Goal: Task Accomplishment & Management: Use online tool/utility

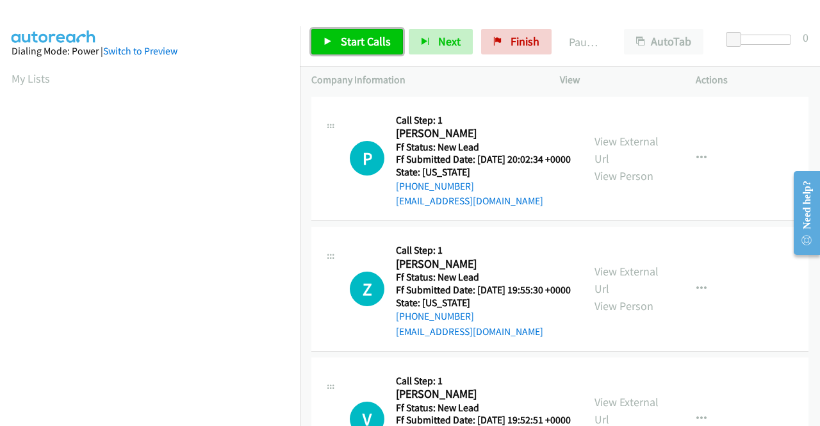
click at [373, 36] on span "Start Calls" at bounding box center [366, 41] width 50 height 15
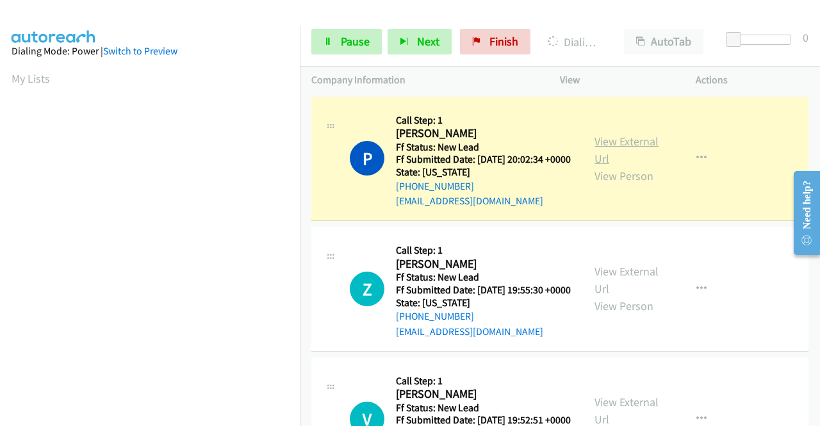
click at [604, 140] on link "View External Url" at bounding box center [627, 150] width 64 height 32
click at [0, 184] on aside "Dialing Mode: Power | Switch to Preview My Lists" at bounding box center [150, 97] width 300 height 709
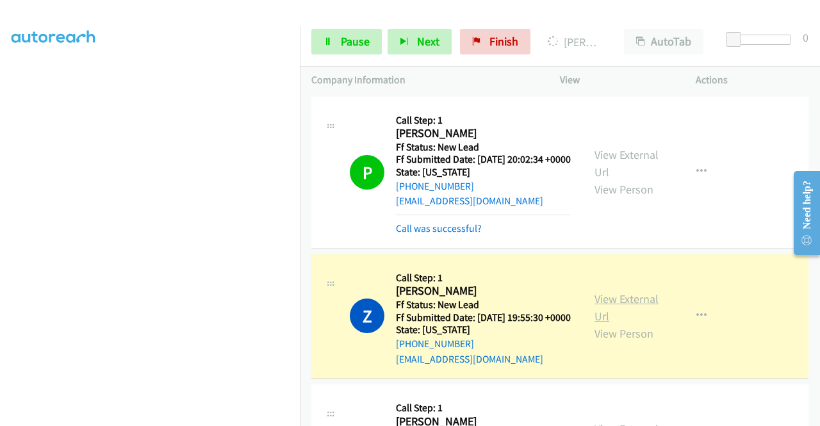
click at [621, 322] on link "View External Url" at bounding box center [627, 308] width 64 height 32
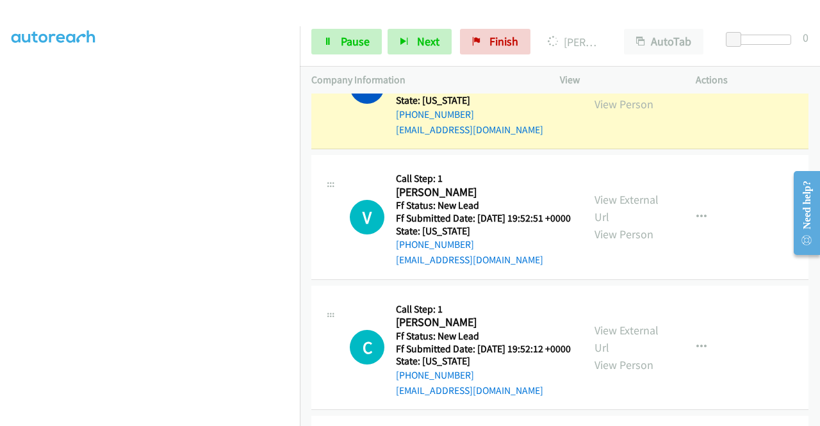
scroll to position [272, 0]
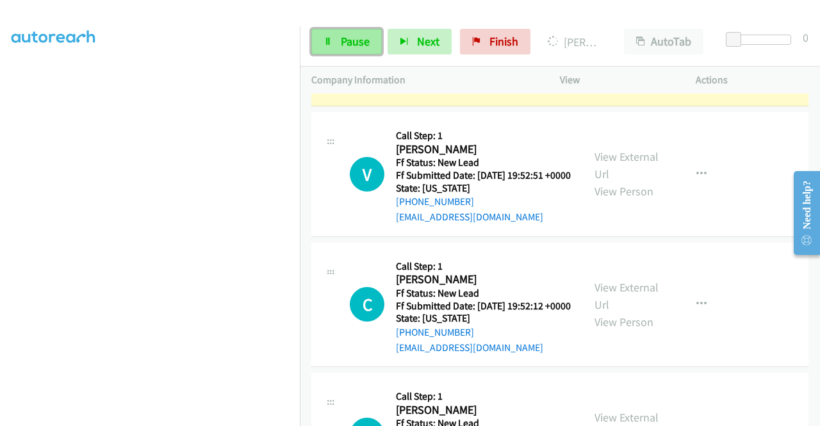
click at [336, 42] on link "Pause" at bounding box center [346, 42] width 70 height 26
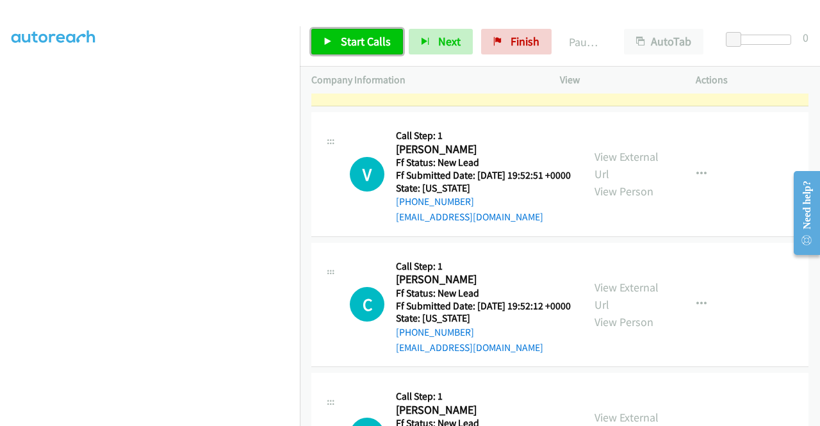
click at [336, 42] on link "Start Calls" at bounding box center [357, 42] width 92 height 26
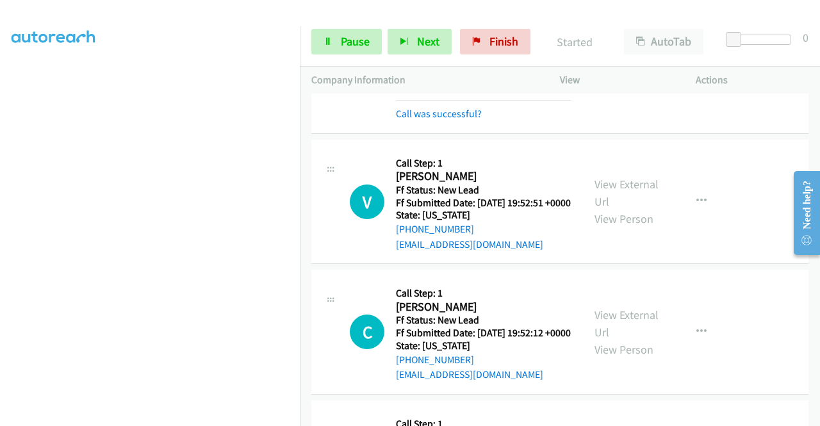
drag, startPoint x: 336, startPoint y: 42, endPoint x: 482, endPoint y: 187, distance: 206.2
click at [482, 0] on div "Start Calls Pause Next Finish Started AutoTab AutoTab 0 Company Information Inf…" at bounding box center [410, 0] width 820 height 0
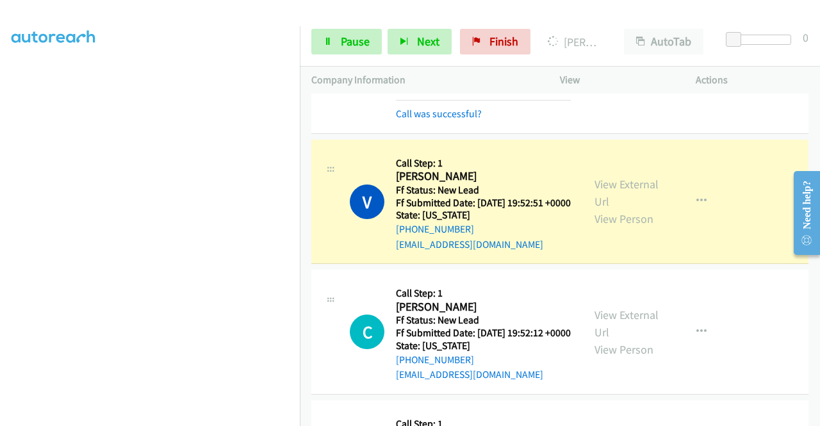
click at [607, 226] on div "View External Url View Person" at bounding box center [628, 202] width 67 height 52
click at [604, 209] on link "View External Url" at bounding box center [627, 193] width 64 height 32
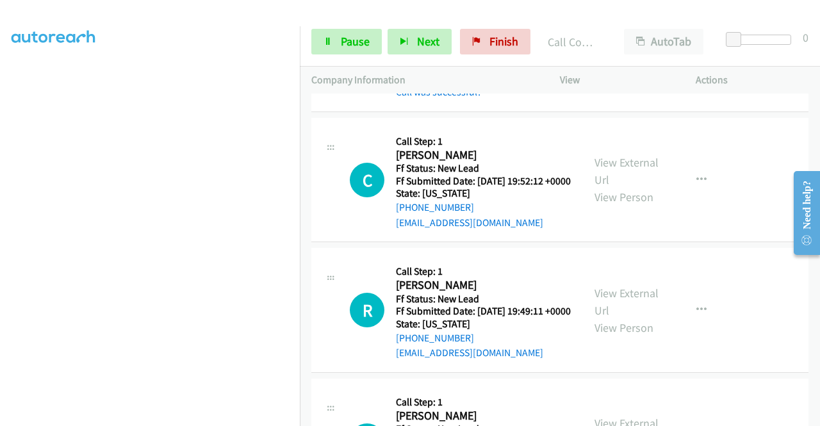
scroll to position [477, 0]
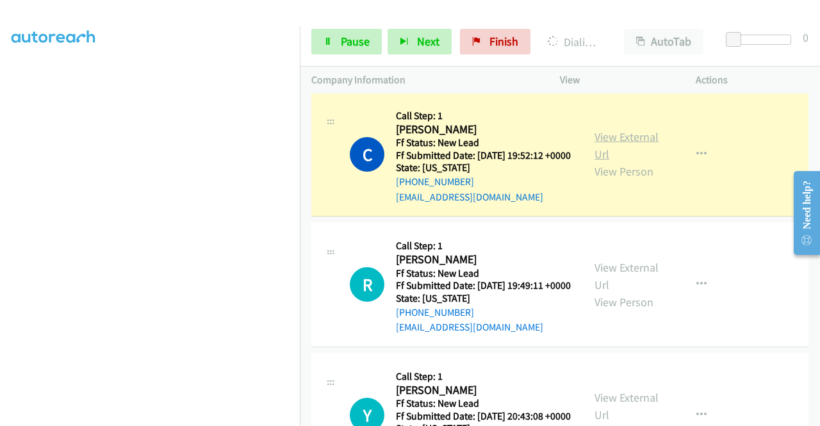
click at [595, 161] on link "View External Url" at bounding box center [627, 145] width 64 height 32
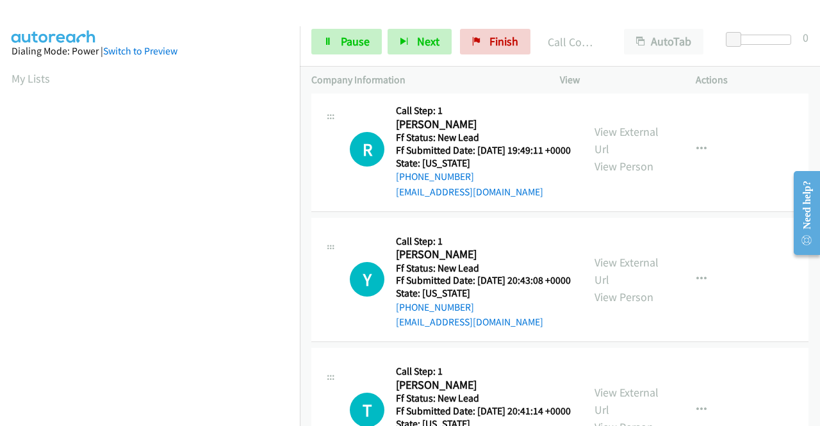
scroll to position [666, 0]
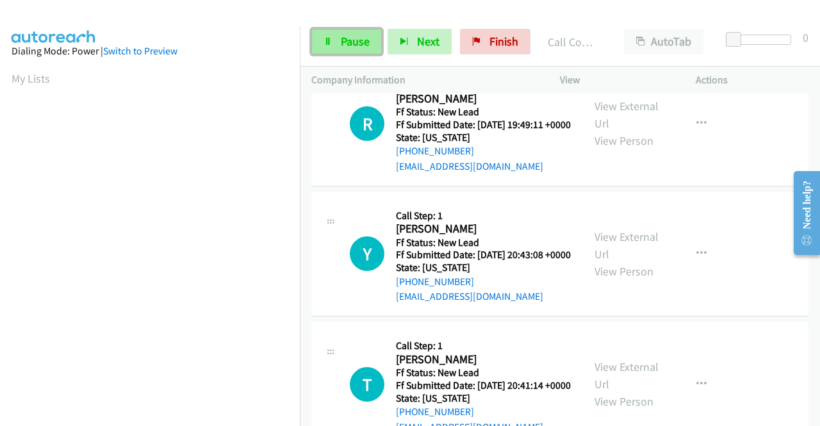
click at [356, 40] on span "Pause" at bounding box center [355, 41] width 29 height 15
click at [356, 40] on div "Start Calls Pause Next Finish" at bounding box center [423, 42] width 225 height 26
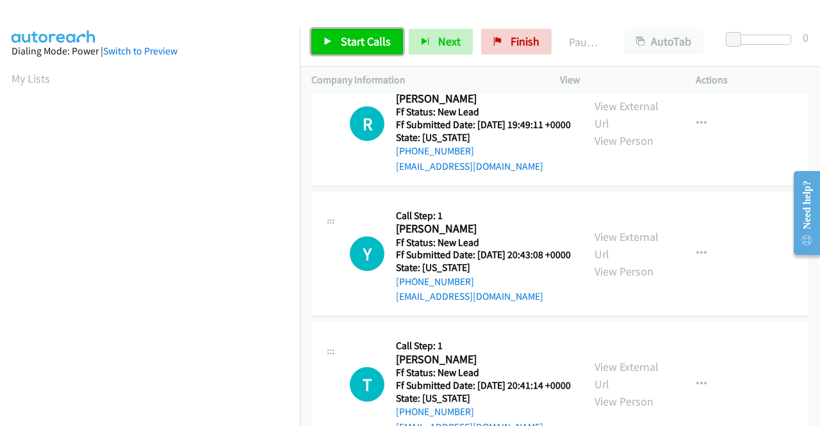
click at [356, 37] on span "Start Calls" at bounding box center [366, 41] width 50 height 15
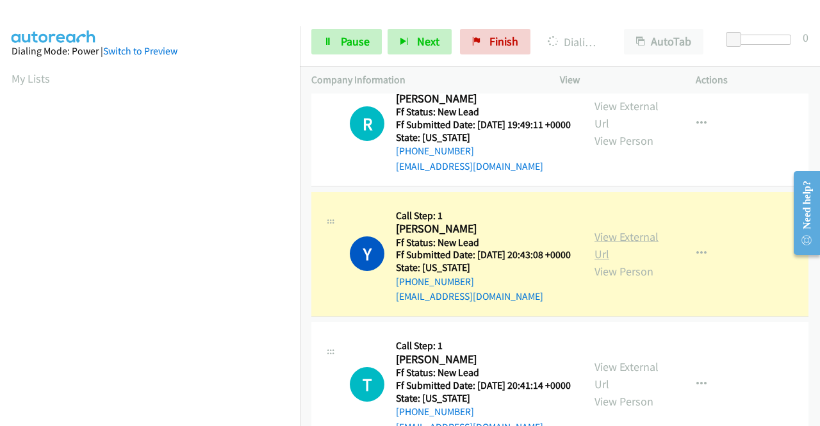
click at [608, 261] on link "View External Url" at bounding box center [627, 245] width 64 height 32
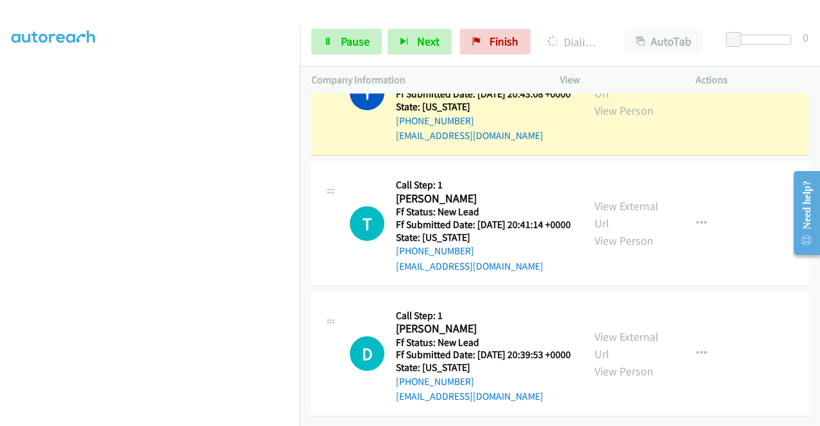
scroll to position [292, 0]
click at [341, 39] on span "Pause" at bounding box center [355, 41] width 29 height 15
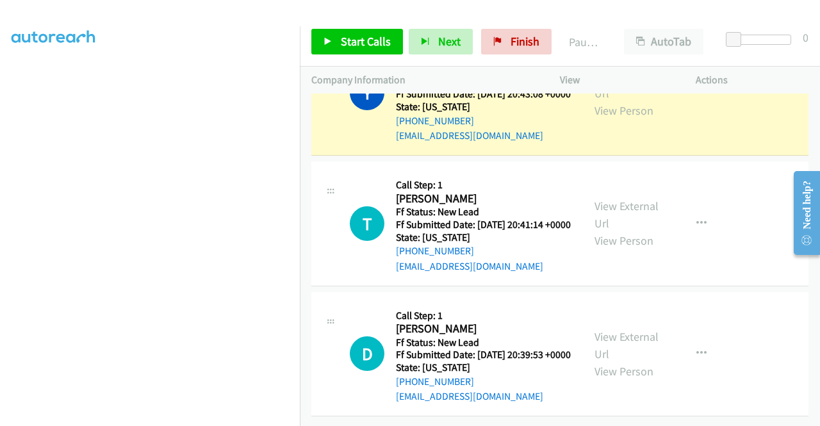
scroll to position [0, 0]
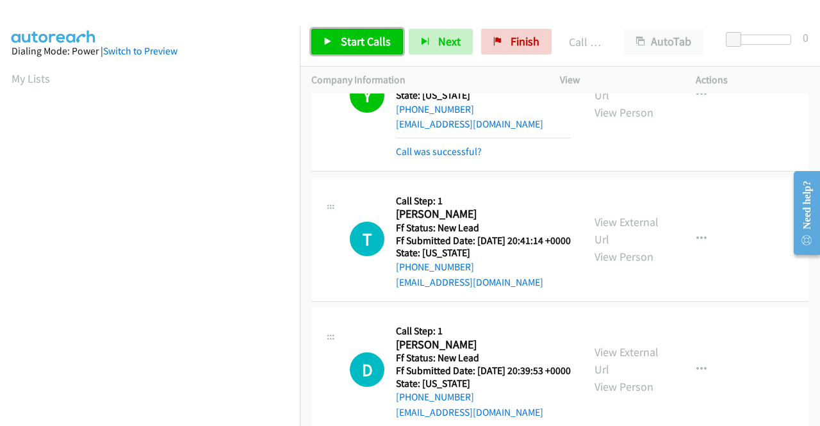
click at [366, 38] on span "Start Calls" at bounding box center [366, 41] width 50 height 15
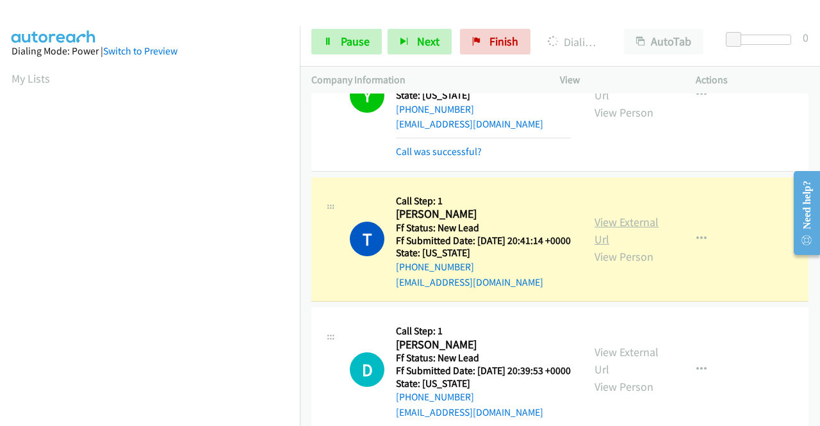
click at [609, 247] on link "View External Url" at bounding box center [627, 231] width 64 height 32
click at [0, 165] on aside "Dialing Mode: Power | Switch to Preview My Lists" at bounding box center [150, 97] width 300 height 709
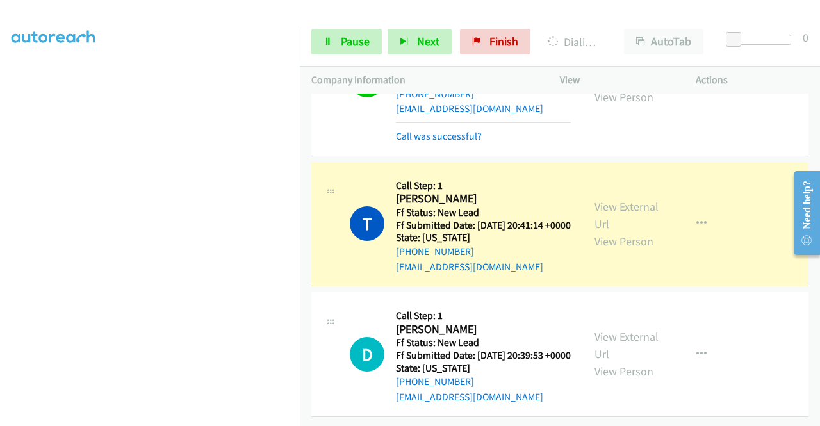
scroll to position [220, 0]
click at [341, 45] on span "Pause" at bounding box center [355, 41] width 29 height 15
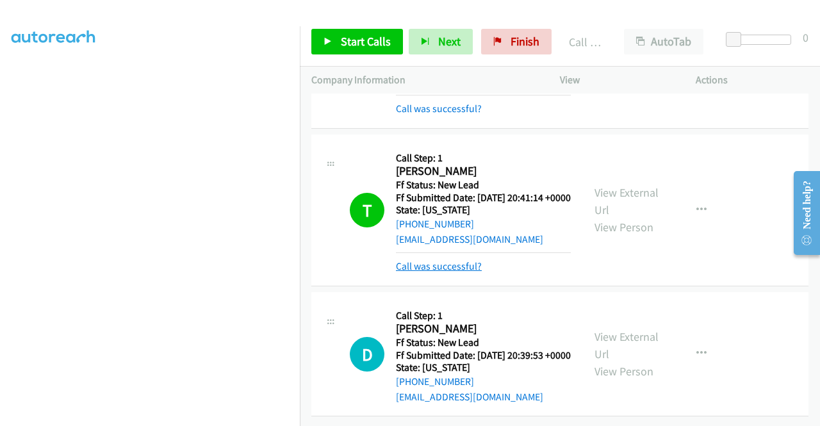
click at [466, 272] on link "Call was successful?" at bounding box center [439, 266] width 86 height 12
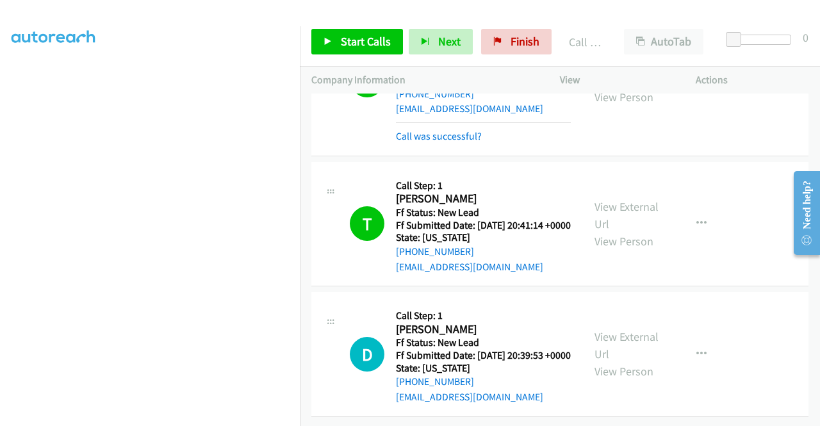
scroll to position [961, 0]
click at [363, 26] on div "Start Calls Pause Next Finish Call Completed AutoTab AutoTab 0" at bounding box center [560, 41] width 520 height 49
click at [359, 33] on link "Start Calls" at bounding box center [357, 42] width 92 height 26
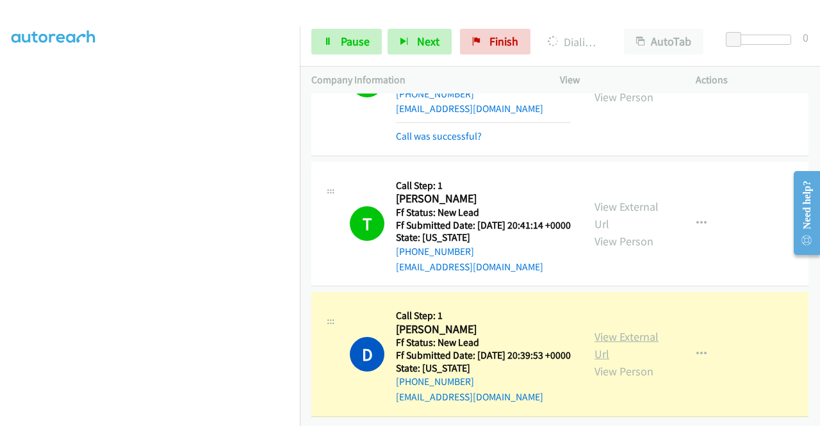
click at [616, 329] on link "View External Url" at bounding box center [627, 345] width 64 height 32
click at [0, 204] on aside "Dialing Mode: Power | Switch to Preview My Lists" at bounding box center [150, 97] width 300 height 709
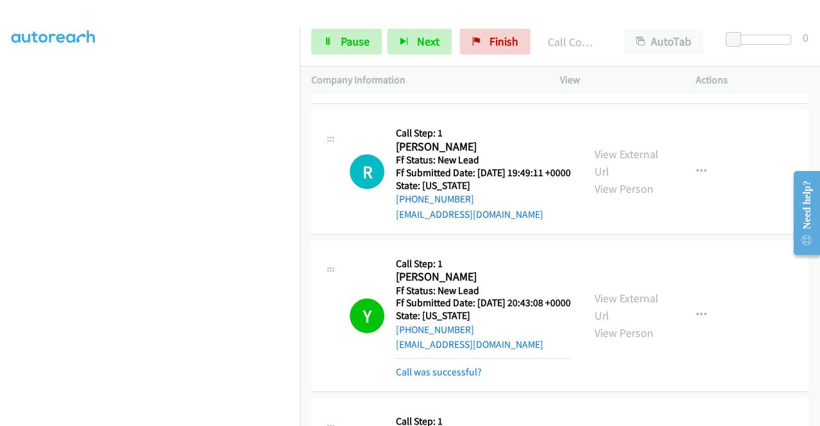
scroll to position [621, 0]
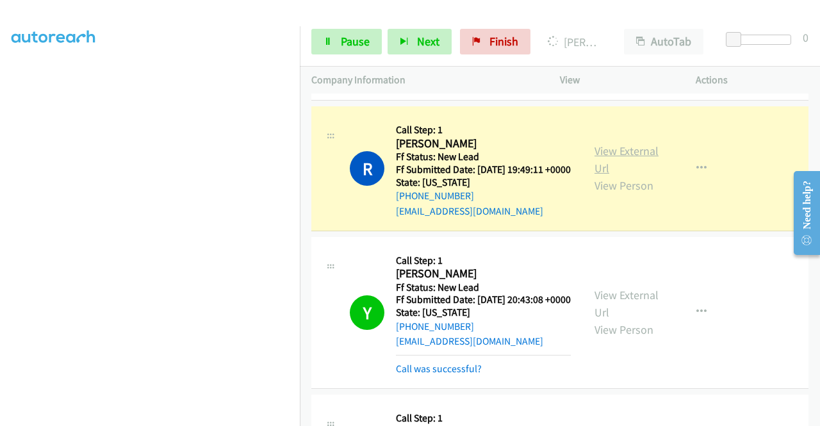
click at [623, 176] on link "View External Url" at bounding box center [627, 160] width 64 height 32
click at [305, 103] on td "C Callback Scheduled Call Step: 1 Chrisian Rodriguez America/Los_Angeles Ff Sta…" at bounding box center [560, 25] width 520 height 158
click at [300, 101] on nav "Dialing Mode: Power | Switch to Preview My Lists" at bounding box center [150, 239] width 301 height 426
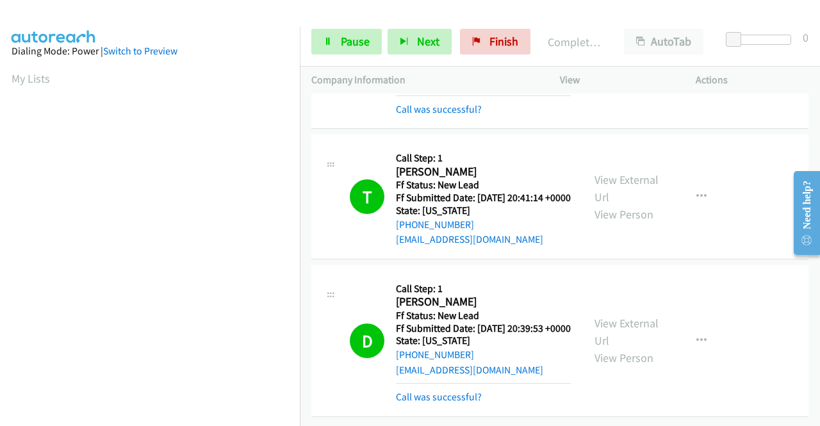
scroll to position [0, 0]
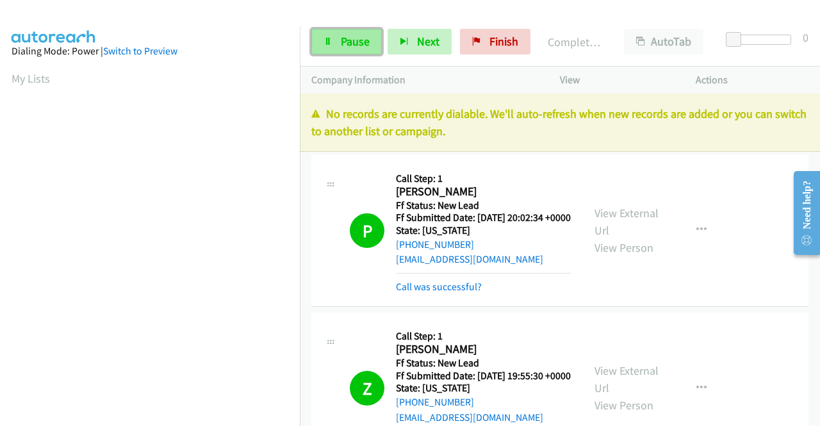
click at [320, 52] on link "Pause" at bounding box center [346, 42] width 70 height 26
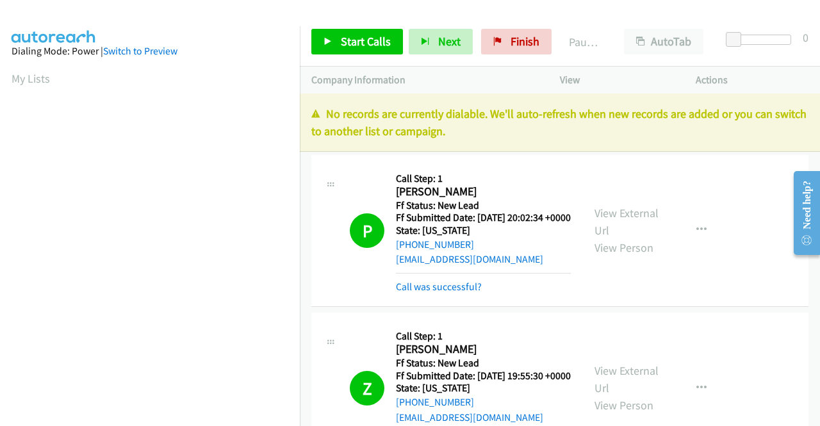
click at [755, 102] on div "No records are currently dialable. We'll auto-refresh when new records are adde…" at bounding box center [560, 123] width 520 height 58
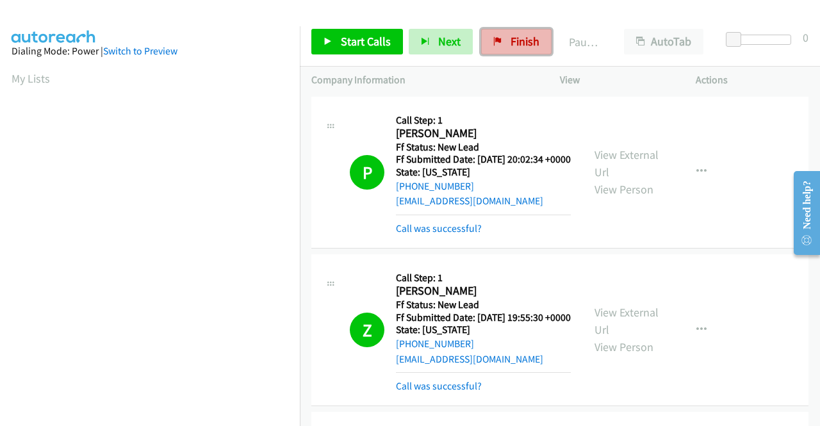
click at [511, 42] on span "Finish" at bounding box center [525, 41] width 29 height 15
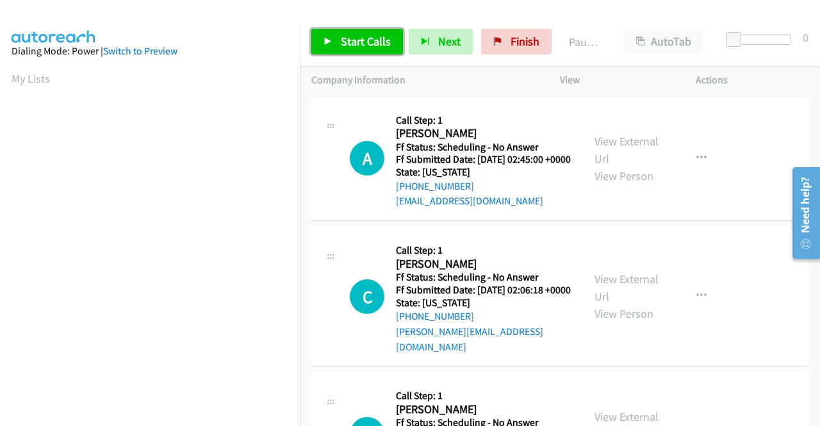
click at [365, 51] on link "Start Calls" at bounding box center [357, 42] width 92 height 26
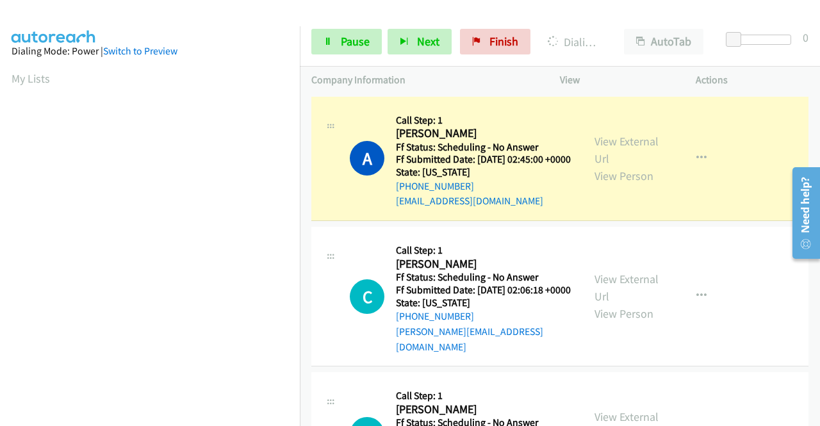
scroll to position [292, 0]
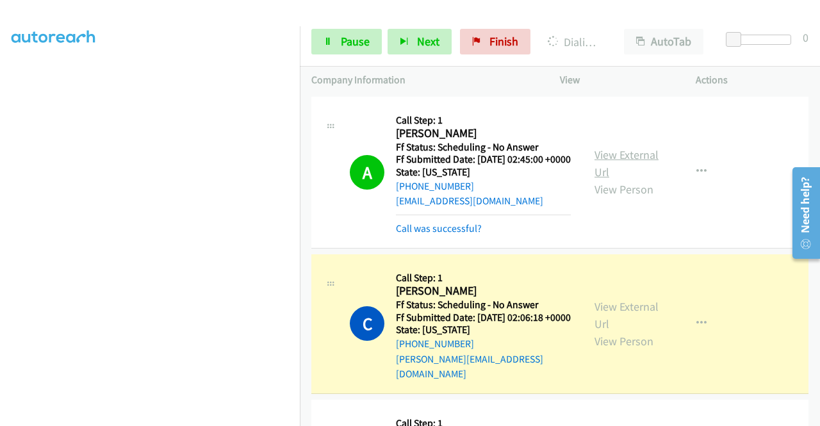
click at [596, 165] on link "View External Url" at bounding box center [627, 163] width 64 height 32
click at [613, 326] on div "View External Url View Person" at bounding box center [628, 324] width 67 height 52
click at [613, 330] on div "View External Url View Person" at bounding box center [628, 324] width 67 height 52
click at [606, 322] on link "View External Url" at bounding box center [627, 315] width 64 height 32
click at [340, 45] on link "Pause" at bounding box center [346, 42] width 70 height 26
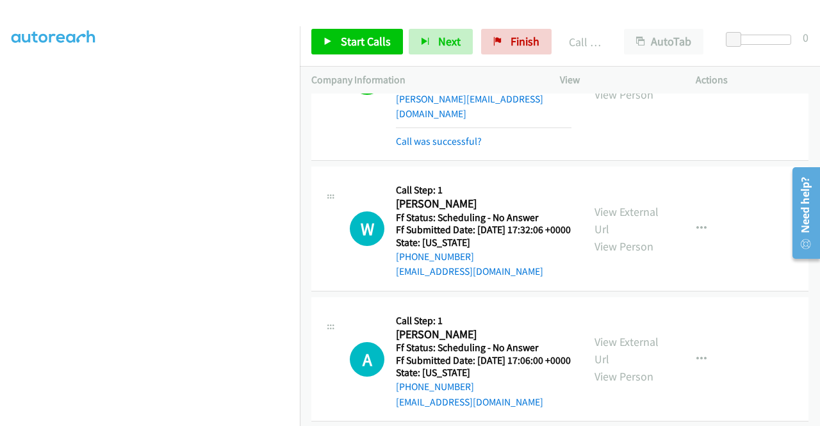
scroll to position [214, 0]
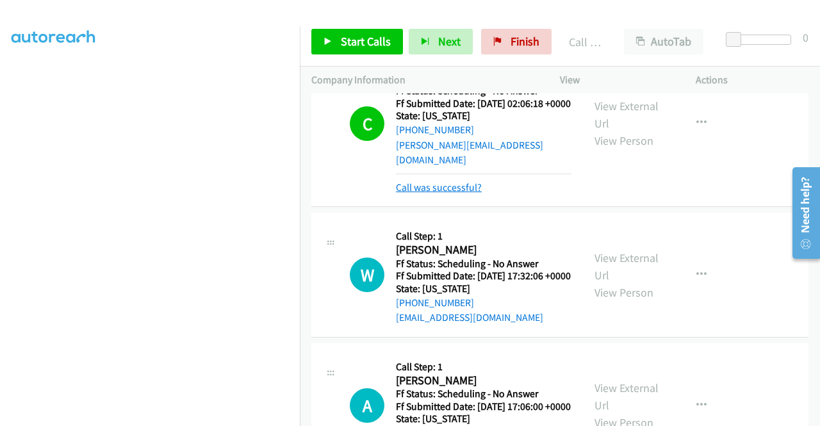
click at [469, 194] on link "Call was successful?" at bounding box center [439, 187] width 86 height 12
click at [709, 133] on div "View External Url View Person View External Url Email Schedule/Manage Callback …" at bounding box center [656, 124] width 147 height 144
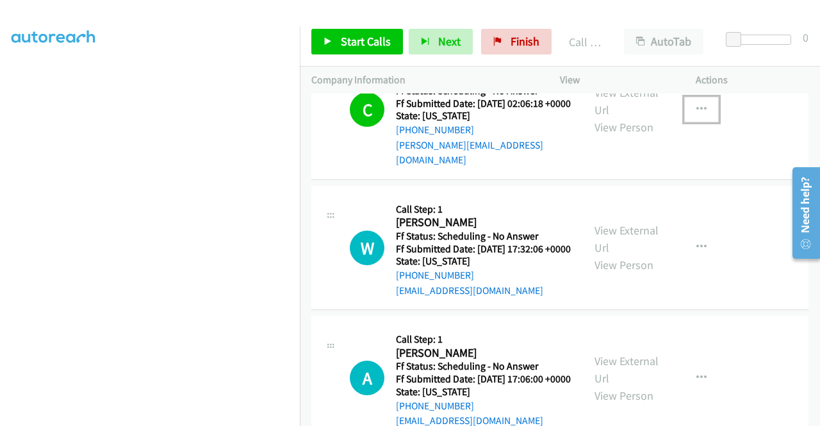
click at [707, 122] on button "button" at bounding box center [701, 110] width 35 height 26
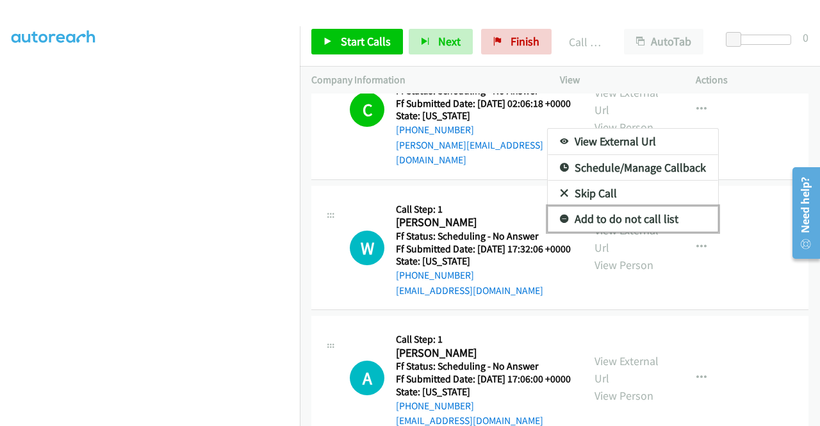
click at [624, 232] on link "Add to do not call list" at bounding box center [633, 219] width 170 height 26
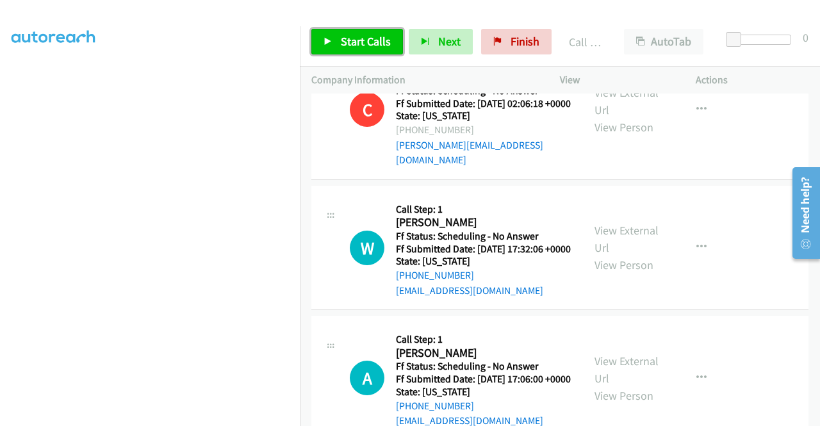
click at [343, 51] on link "Start Calls" at bounding box center [357, 42] width 92 height 26
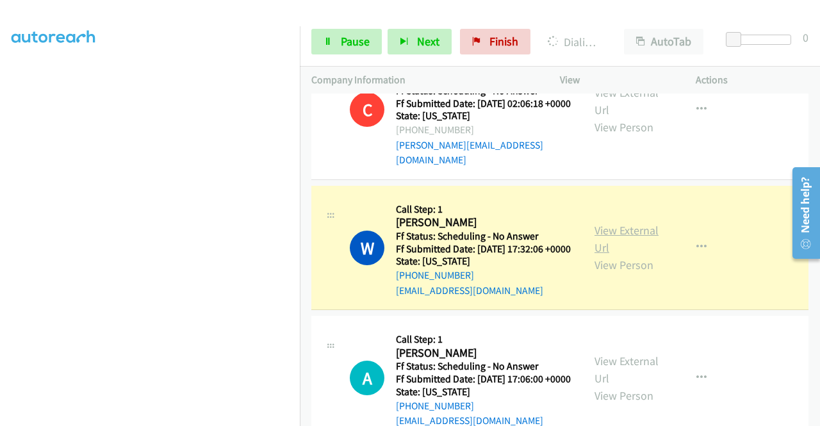
click at [616, 242] on link "View External Url" at bounding box center [627, 239] width 64 height 32
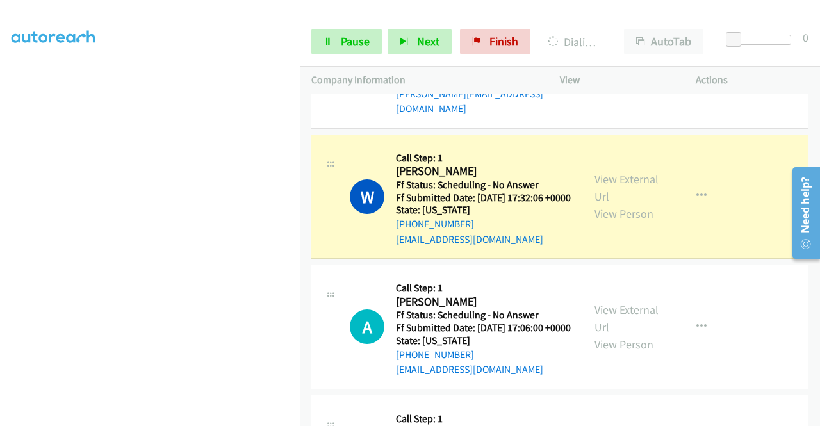
scroll to position [274, 0]
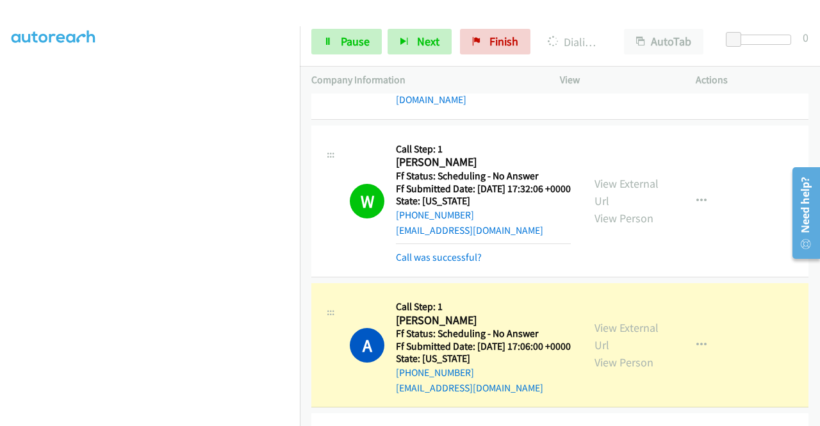
drag, startPoint x: 616, startPoint y: 363, endPoint x: 550, endPoint y: 307, distance: 86.4
click at [550, 307] on div "A Callback Scheduled Call Step: 1 Angela Spangler America/Los_Angeles Ff Status…" at bounding box center [559, 345] width 497 height 125
click at [604, 352] on link "View External Url" at bounding box center [627, 336] width 64 height 32
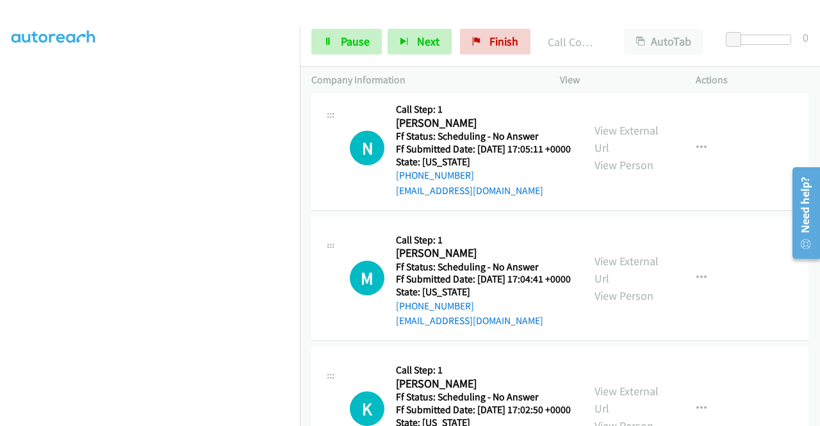
scroll to position [641, 0]
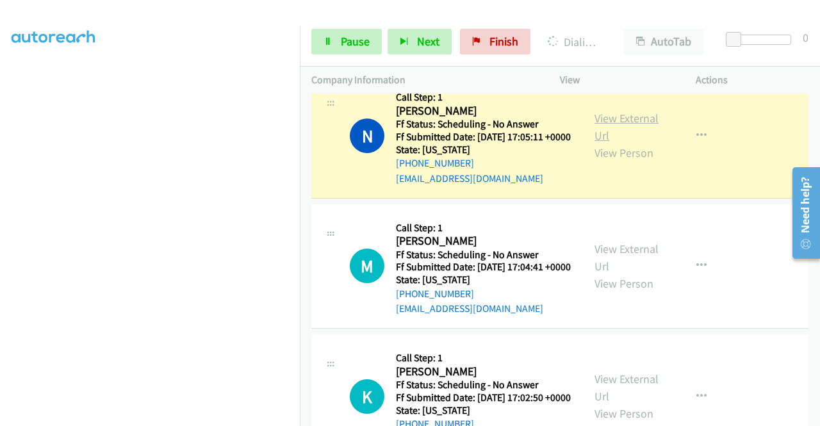
click at [646, 143] on link "View External Url" at bounding box center [627, 127] width 64 height 32
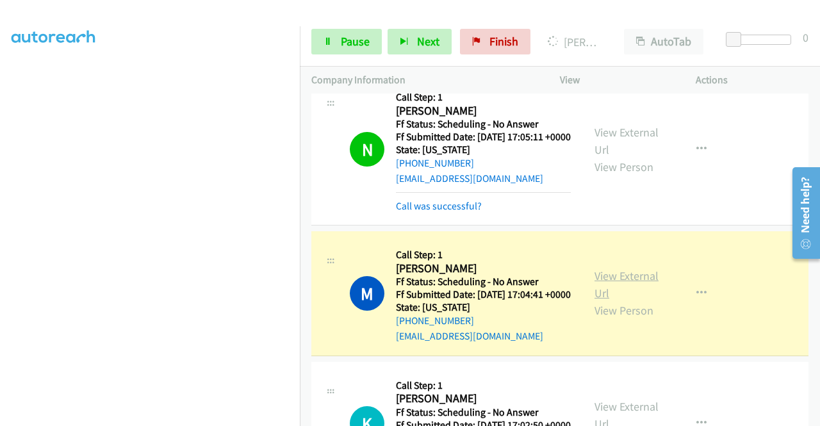
click at [606, 301] on link "View External Url" at bounding box center [627, 284] width 64 height 32
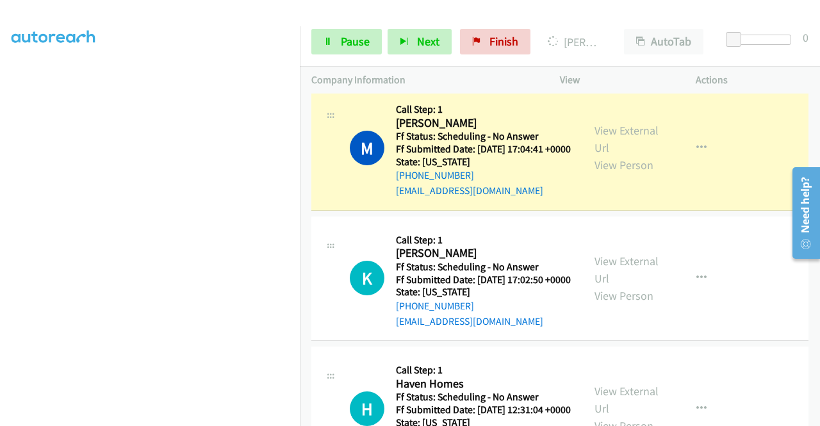
scroll to position [813, 0]
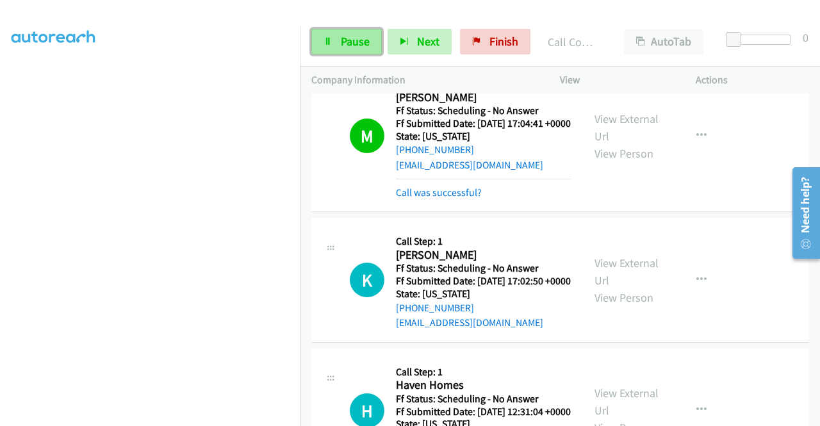
click at [349, 30] on link "Pause" at bounding box center [346, 42] width 70 height 26
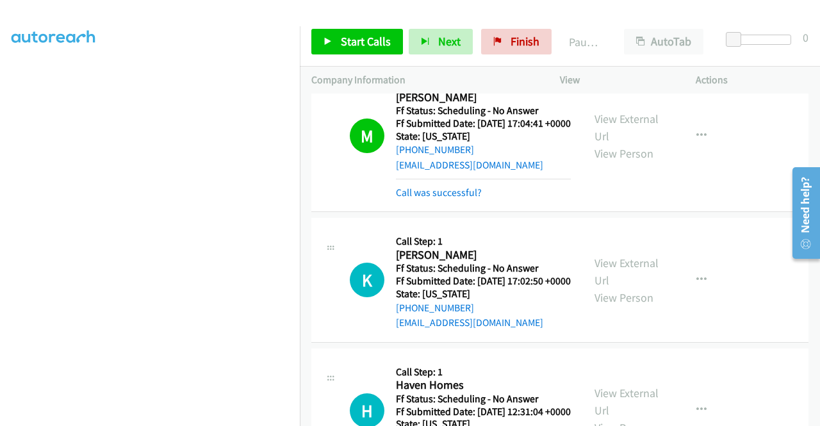
click at [384, 56] on div "Start Calls Pause Next Finish Paused AutoTab AutoTab 0" at bounding box center [560, 41] width 520 height 49
click at [387, 49] on link "Start Calls" at bounding box center [357, 42] width 92 height 26
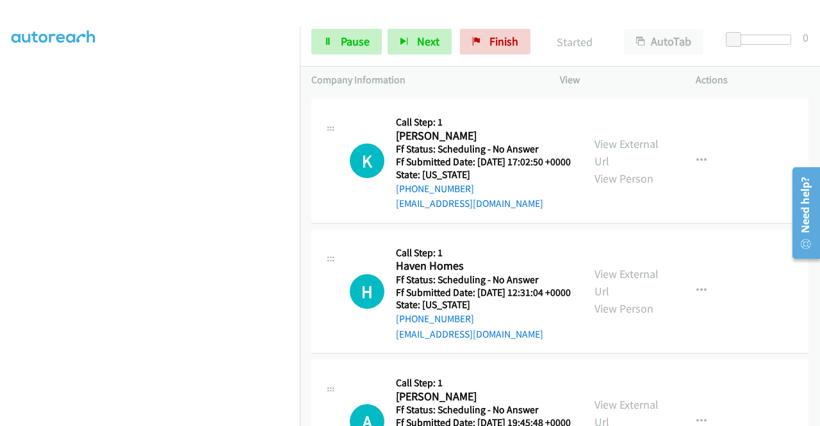
scroll to position [957, 0]
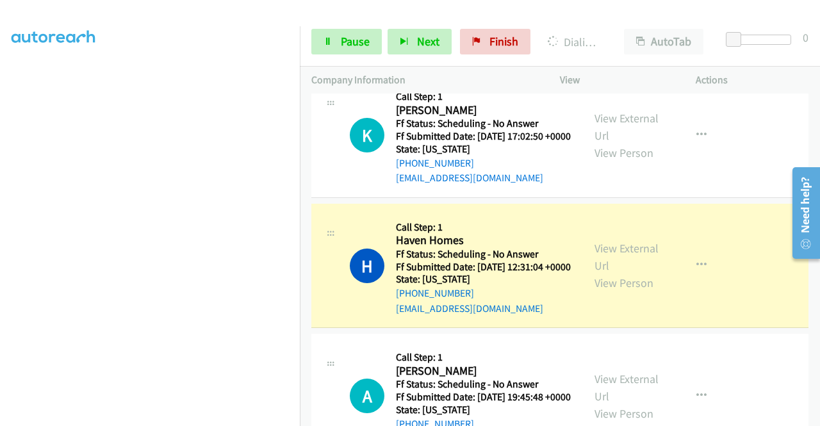
click at [599, 292] on div "View External Url View Person" at bounding box center [628, 266] width 67 height 52
click at [608, 273] on link "View External Url" at bounding box center [627, 257] width 64 height 32
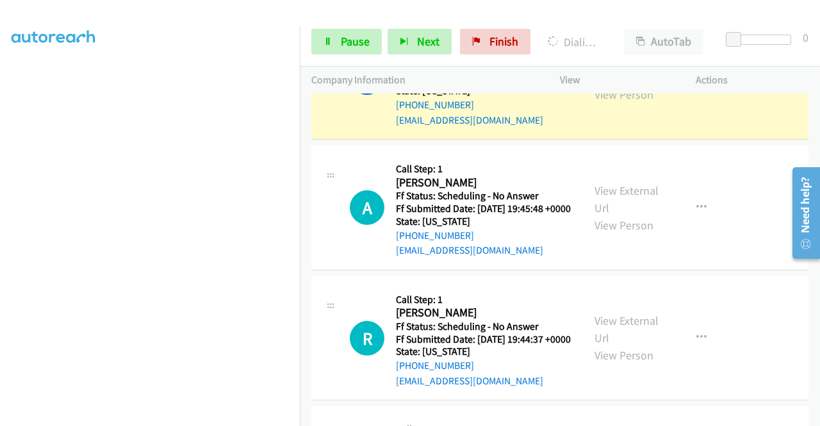
scroll to position [1171, 0]
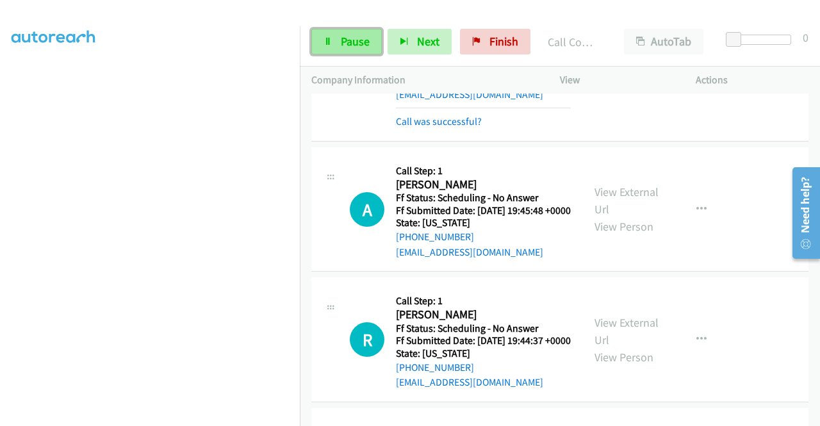
click at [336, 37] on link "Pause" at bounding box center [346, 42] width 70 height 26
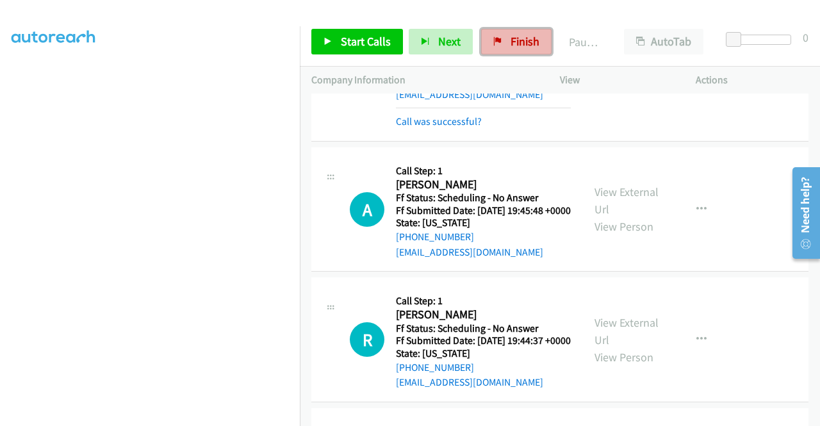
click at [522, 52] on link "Finish" at bounding box center [516, 42] width 70 height 26
